Goal: Find specific page/section: Find specific page/section

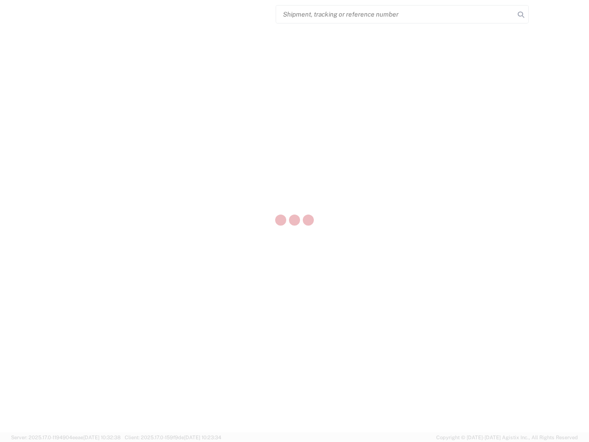
select select "US"
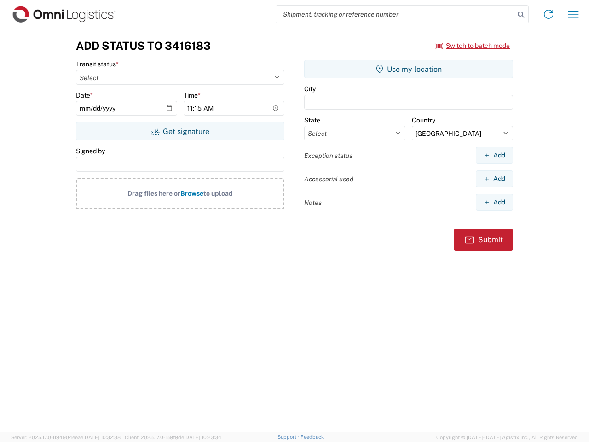
click at [395, 14] on input "search" at bounding box center [395, 14] width 238 height 17
click at [521, 15] on icon at bounding box center [521, 14] width 13 height 13
click at [549, 14] on icon at bounding box center [548, 14] width 15 height 15
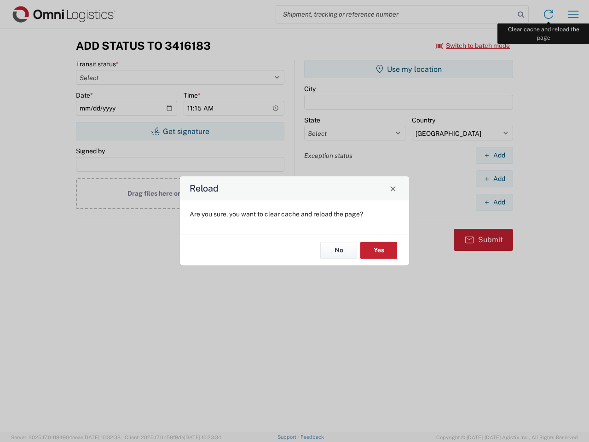
click at [574, 14] on div "Reload Are you sure, you want to clear cache and reload the page? No Yes" at bounding box center [294, 221] width 589 height 442
click at [473, 46] on div "Reload Are you sure, you want to clear cache and reload the page? No Yes" at bounding box center [294, 221] width 589 height 442
click at [180, 131] on div "Reload Are you sure, you want to clear cache and reload the page? No Yes" at bounding box center [294, 221] width 589 height 442
click at [409, 69] on div "Reload Are you sure, you want to clear cache and reload the page? No Yes" at bounding box center [294, 221] width 589 height 442
click at [494, 155] on div "Reload Are you sure, you want to clear cache and reload the page? No Yes" at bounding box center [294, 221] width 589 height 442
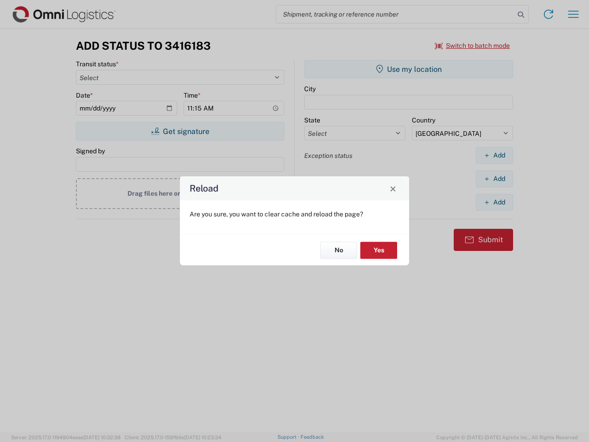
click at [494, 179] on div "Reload Are you sure, you want to clear cache and reload the page? No Yes" at bounding box center [294, 221] width 589 height 442
click at [494, 202] on div "Reload Are you sure, you want to clear cache and reload the page? No Yes" at bounding box center [294, 221] width 589 height 442
